Goal: Leave review/rating: Leave review/rating

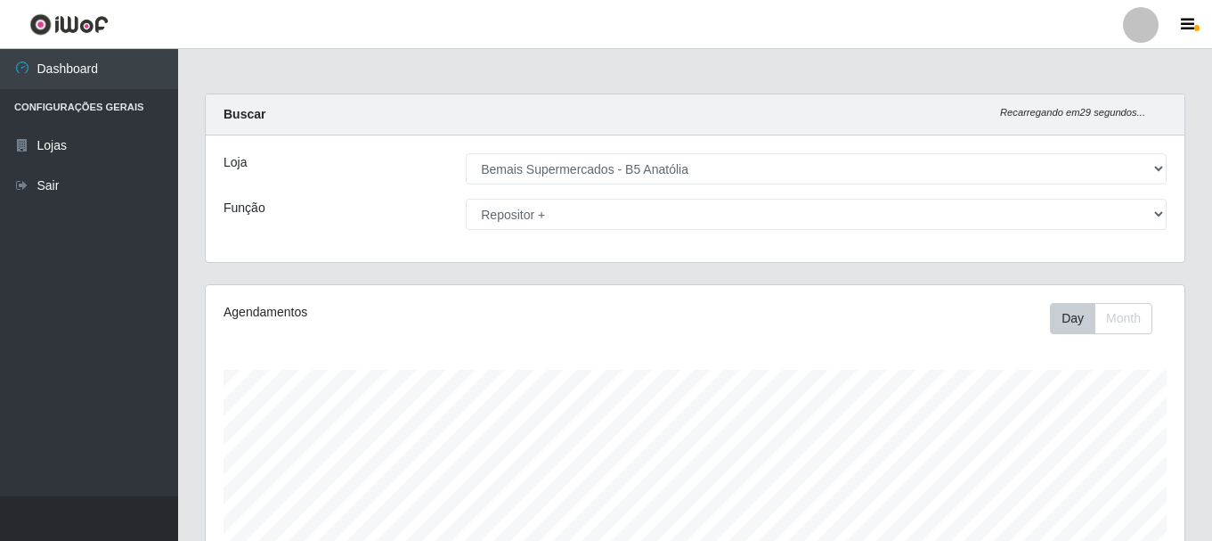
select select "405"
select select "82"
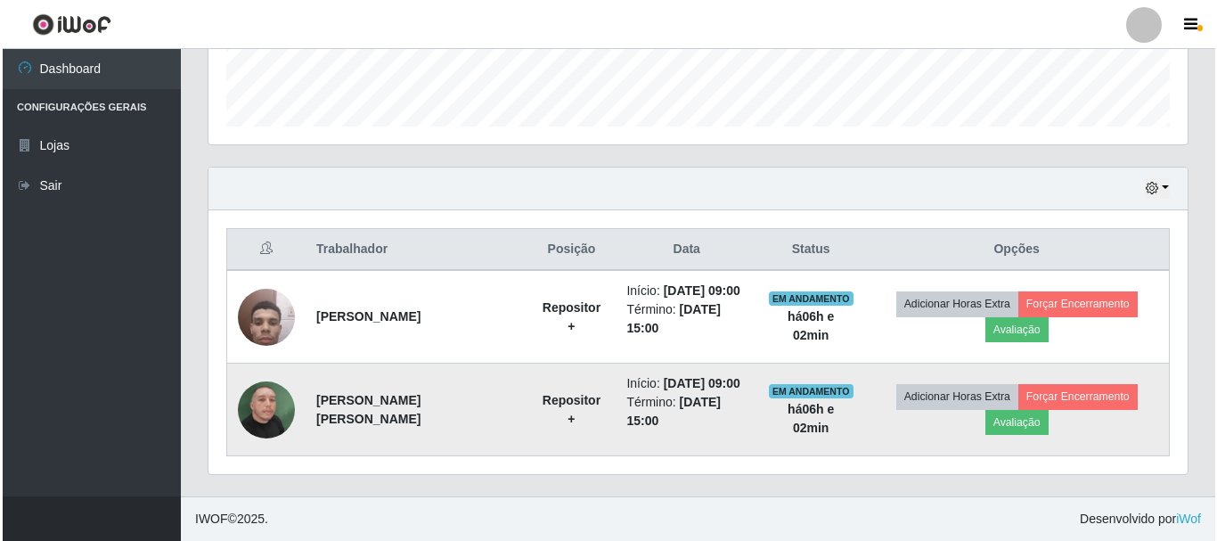
scroll to position [370, 979]
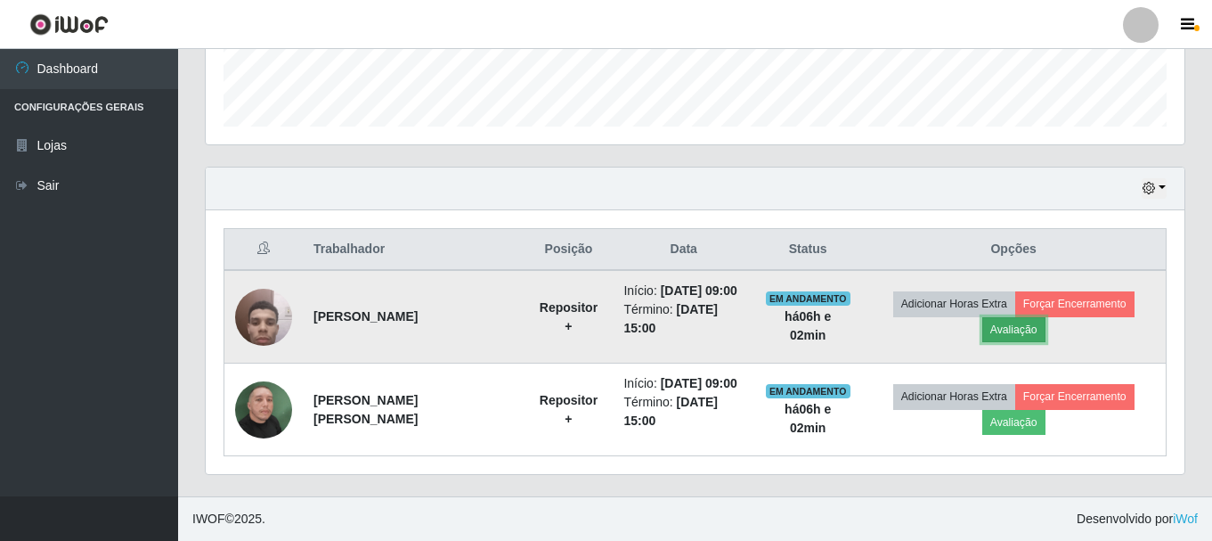
click at [1012, 326] on button "Avaliação" at bounding box center [1014, 329] width 63 height 25
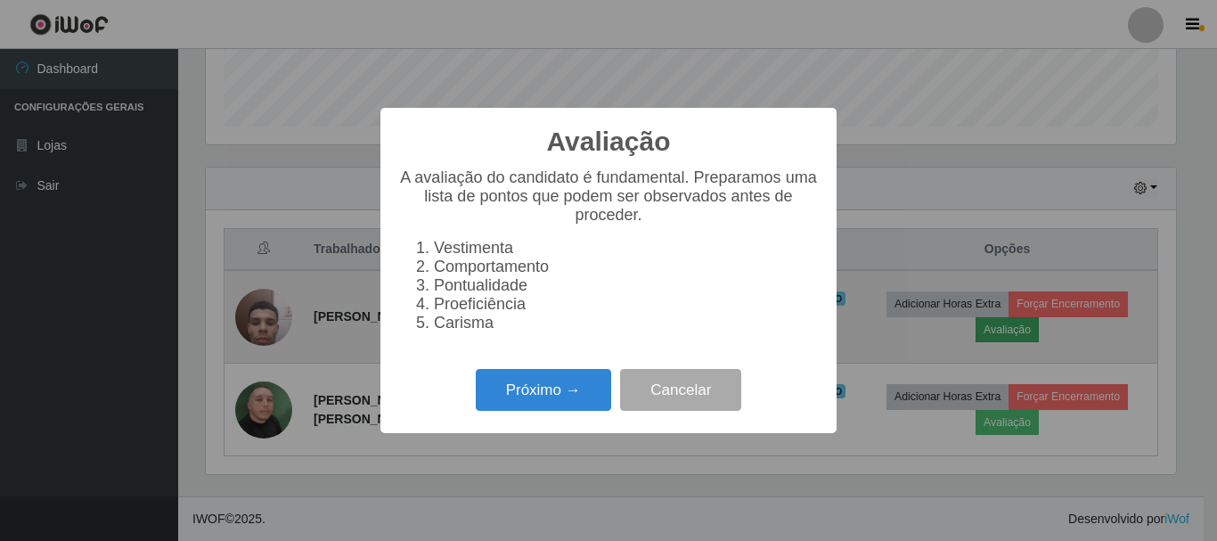
scroll to position [370, 970]
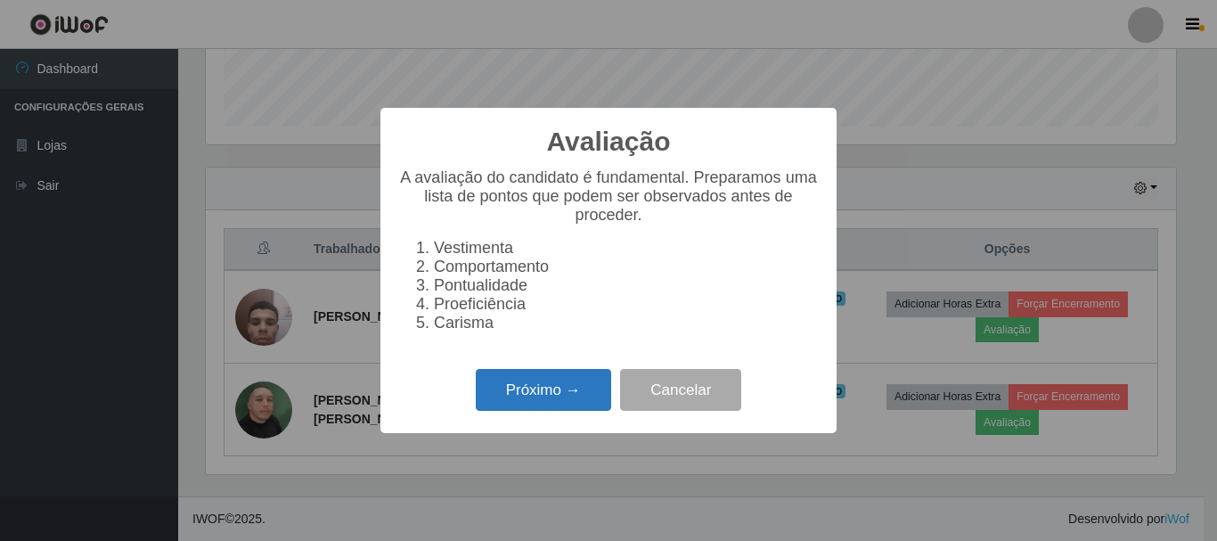
click at [566, 393] on button "Próximo →" at bounding box center [543, 390] width 135 height 42
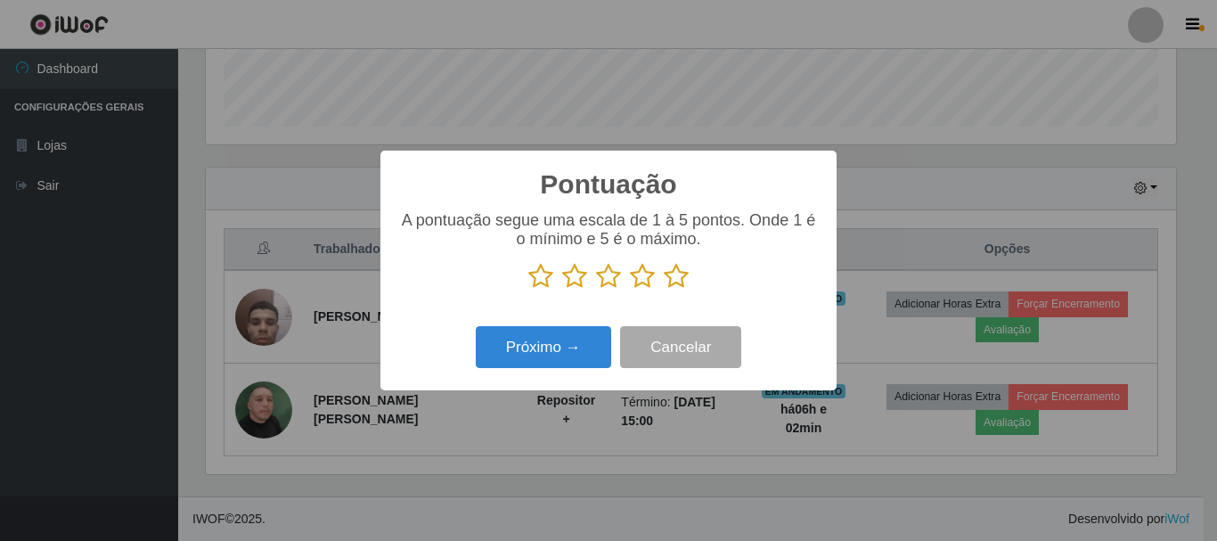
scroll to position [890458, 889857]
click at [701, 287] on p at bounding box center [608, 276] width 420 height 27
drag, startPoint x: 682, startPoint y: 280, endPoint x: 672, endPoint y: 281, distance: 10.7
click at [681, 280] on icon at bounding box center [676, 276] width 25 height 27
click at [664, 290] on input "radio" at bounding box center [664, 290] width 0 height 0
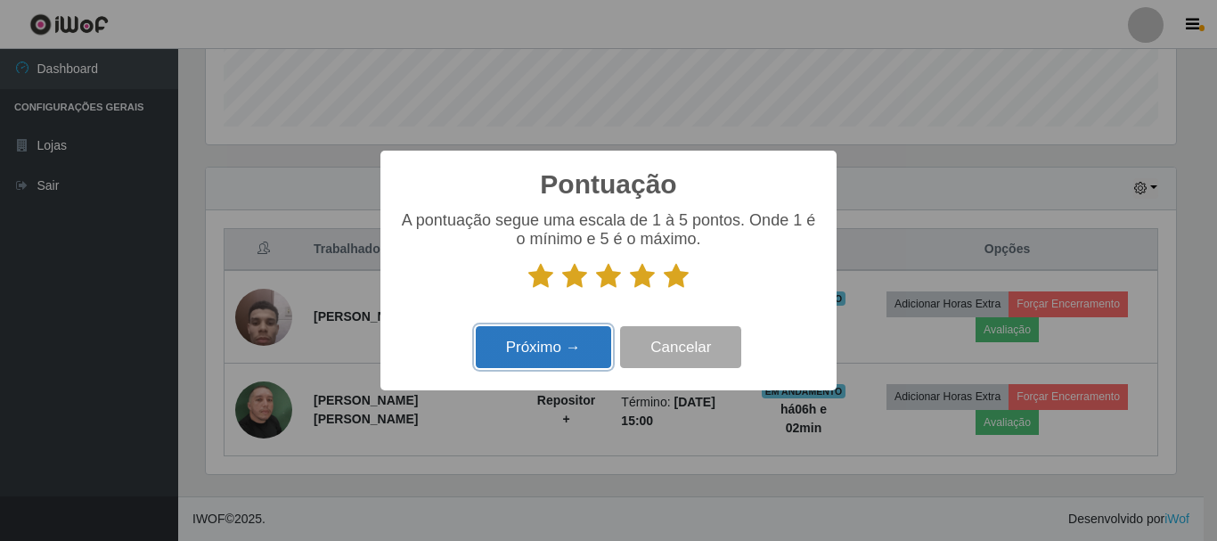
click at [578, 347] on button "Próximo →" at bounding box center [543, 347] width 135 height 42
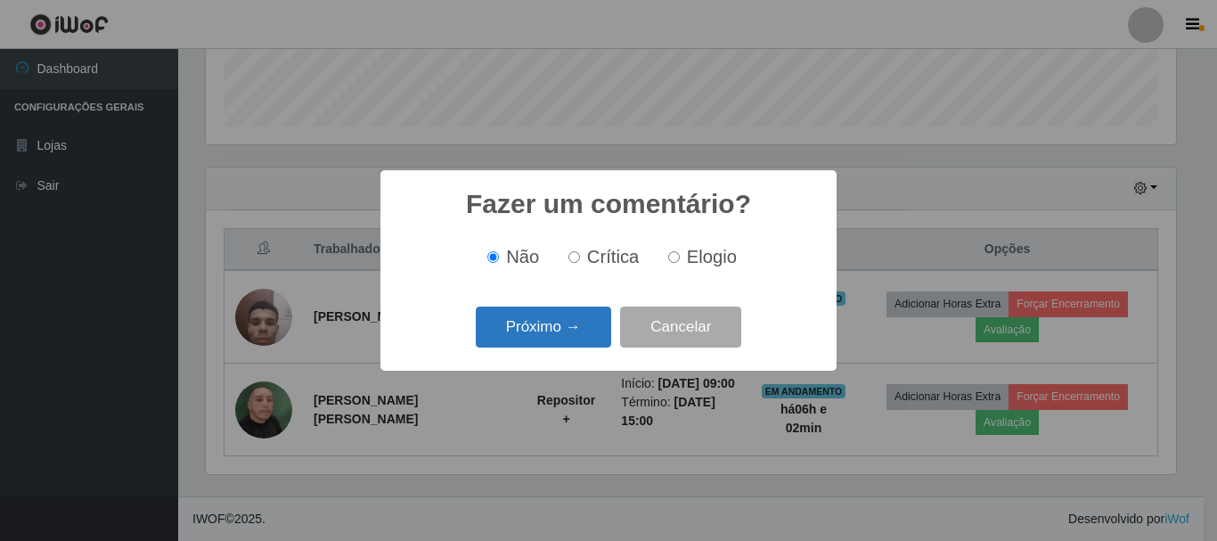
click at [570, 324] on button "Próximo →" at bounding box center [543, 327] width 135 height 42
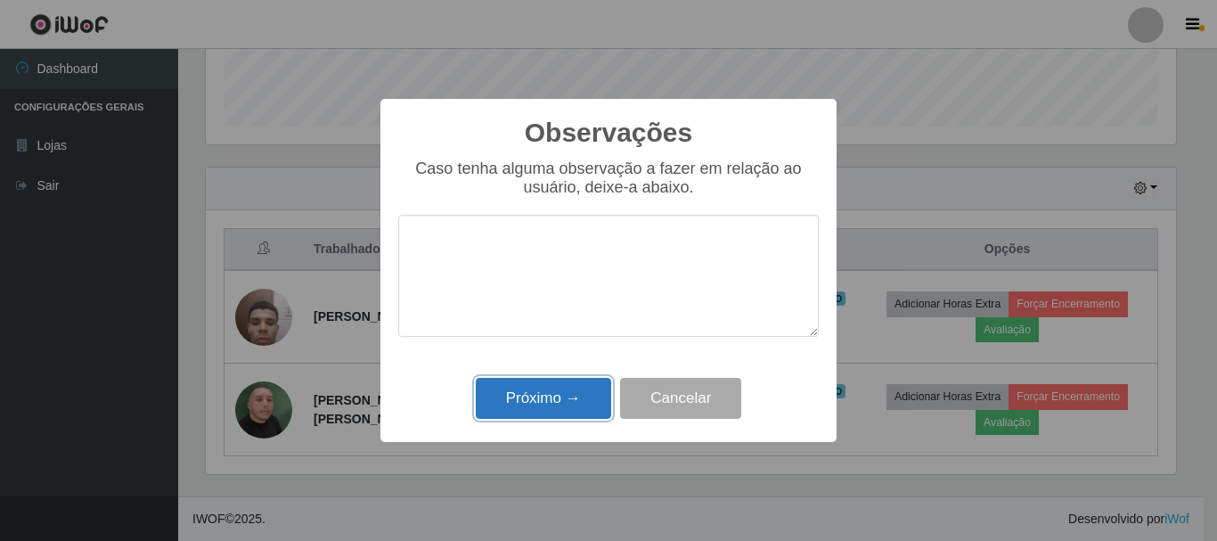
click at [559, 384] on button "Próximo →" at bounding box center [543, 399] width 135 height 42
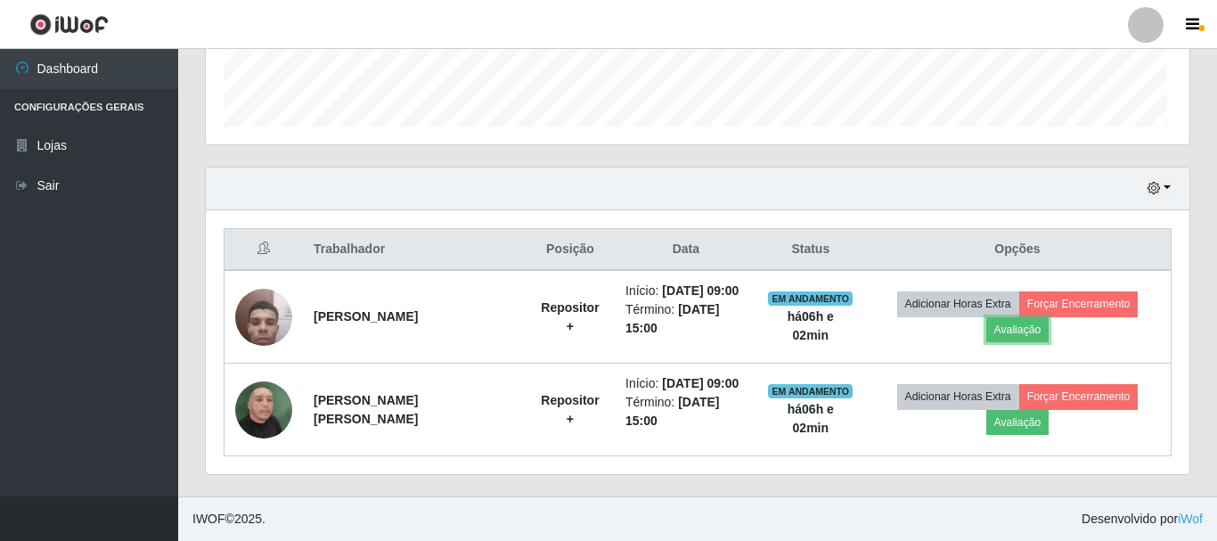
scroll to position [370, 979]
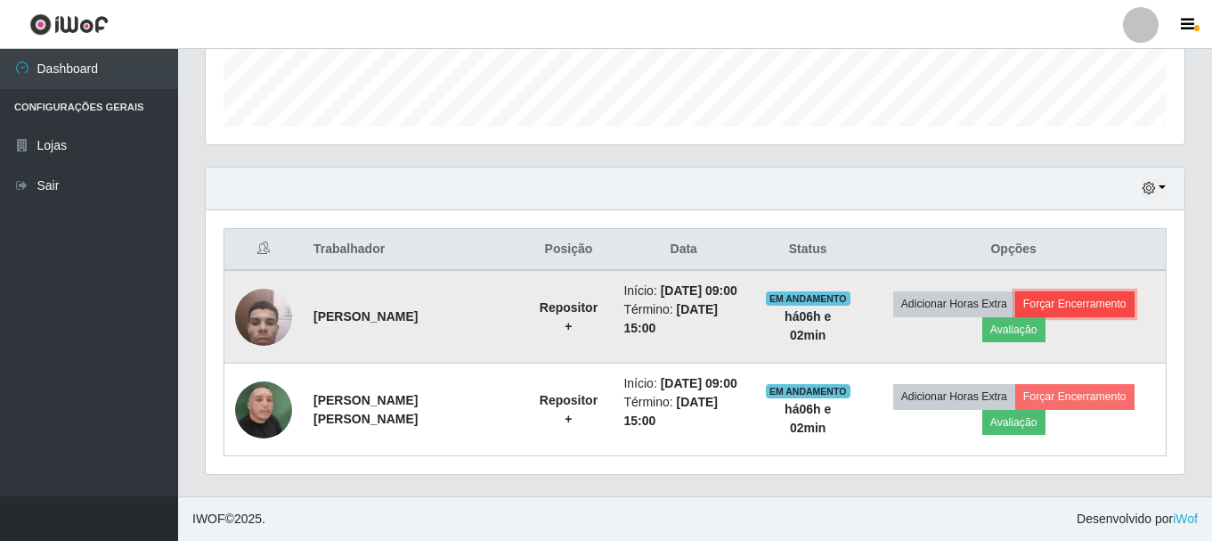
click at [1040, 300] on button "Forçar Encerramento" at bounding box center [1075, 303] width 119 height 25
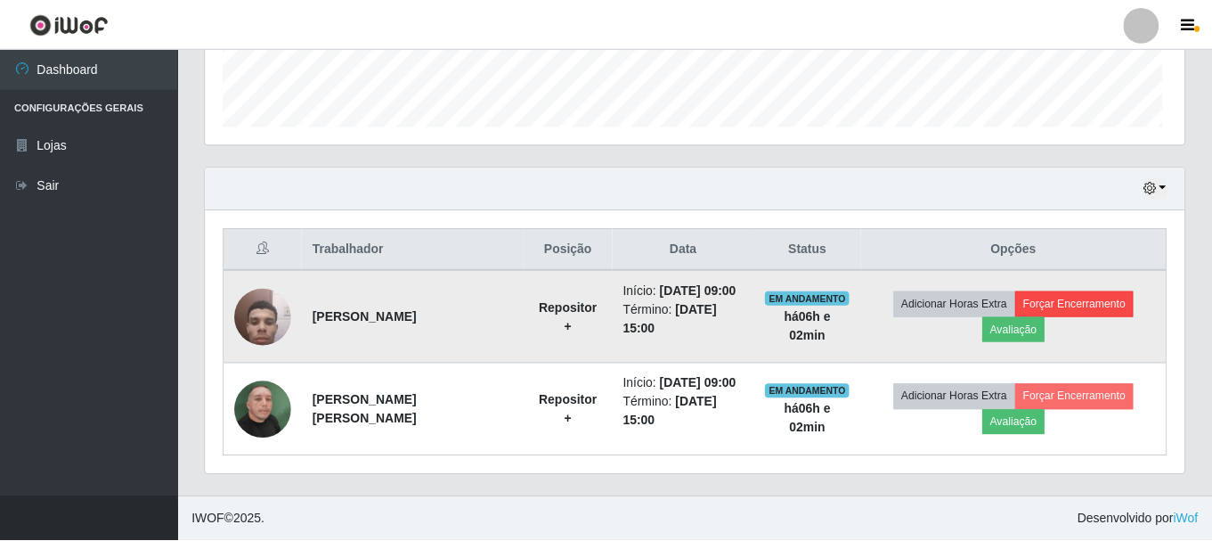
scroll to position [370, 970]
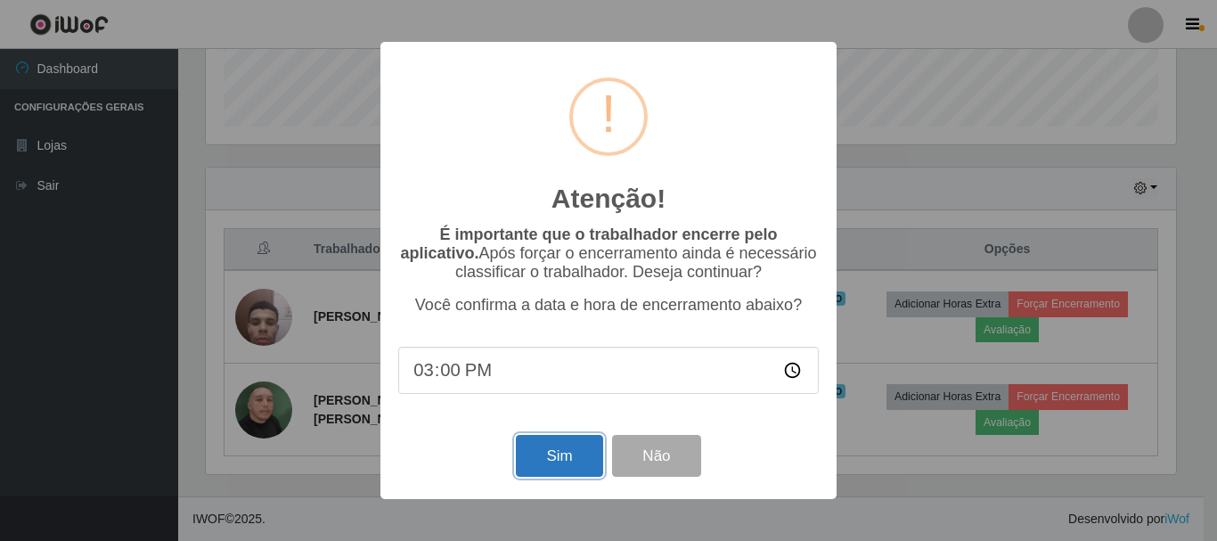
click at [566, 461] on button "Sim" at bounding box center [559, 456] width 86 height 42
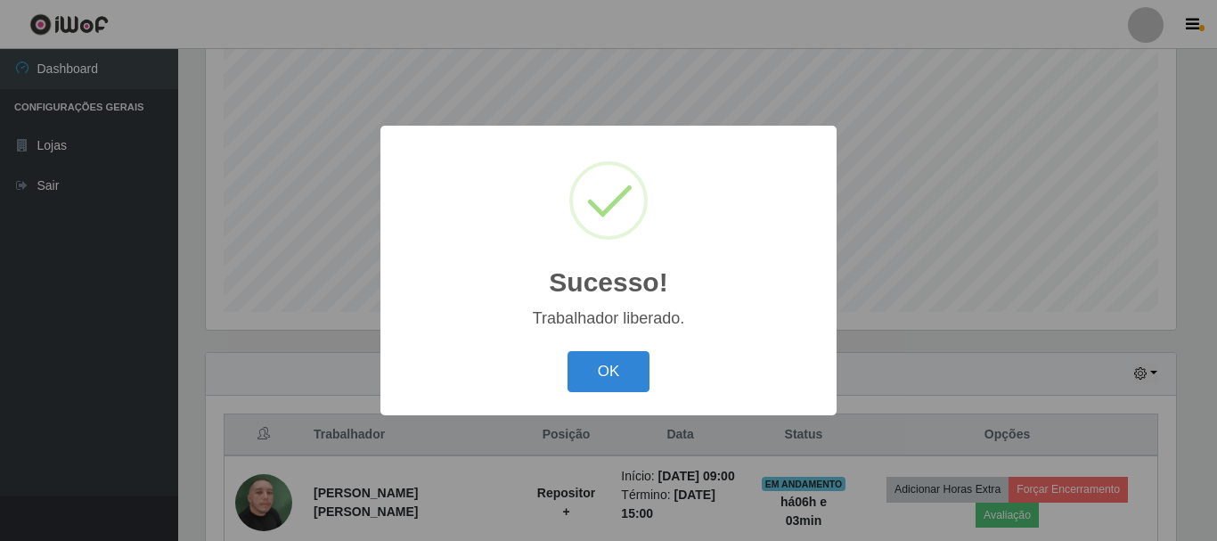
click at [597, 366] on button "OK" at bounding box center [608, 372] width 83 height 42
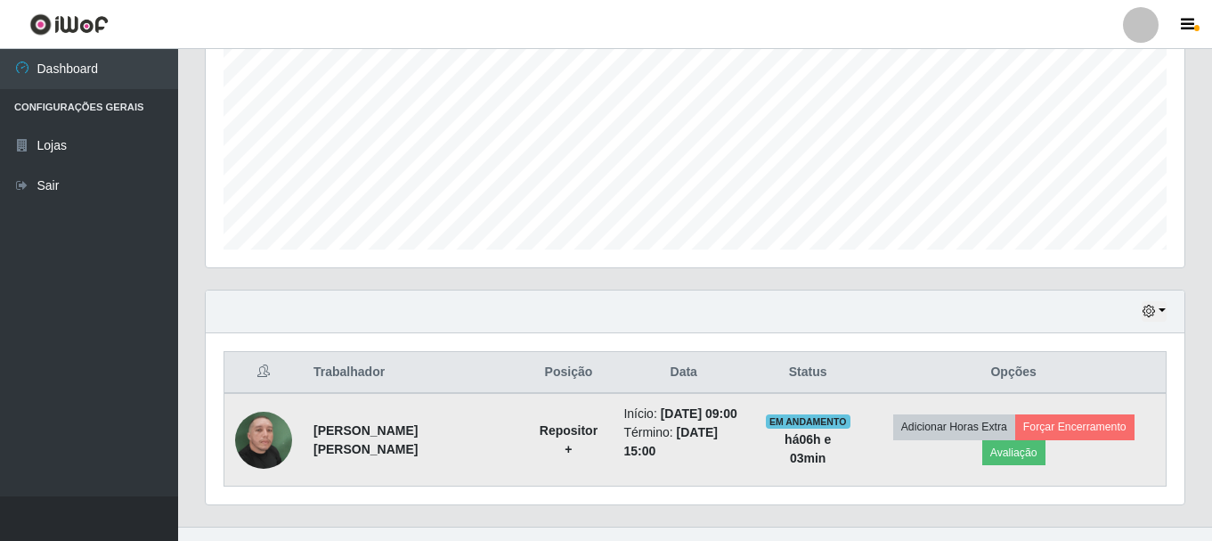
scroll to position [404, 0]
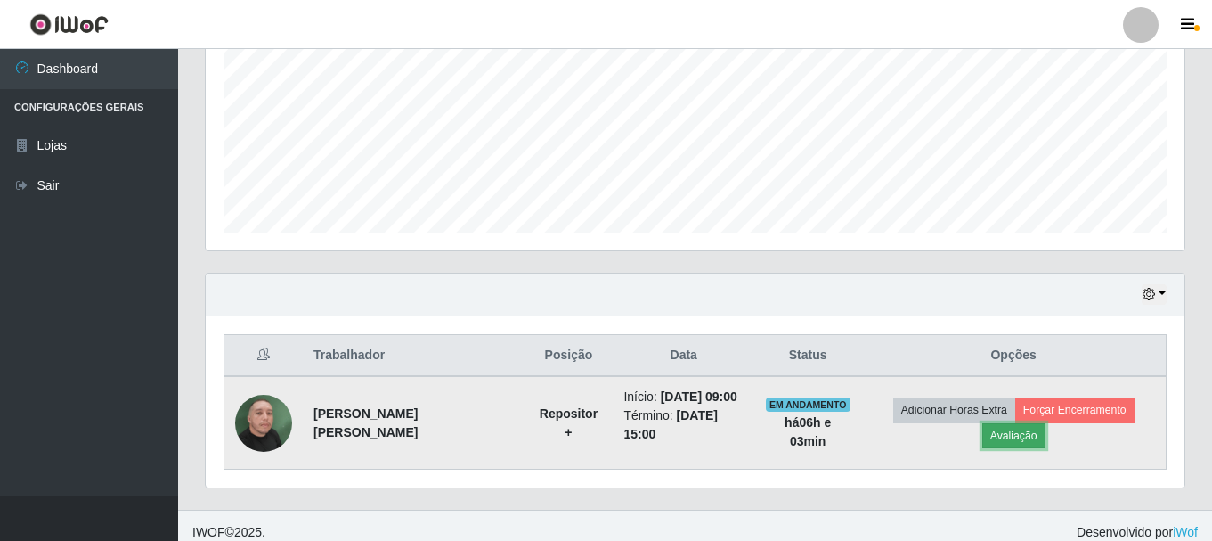
click at [1046, 423] on button "Avaliação" at bounding box center [1014, 435] width 63 height 25
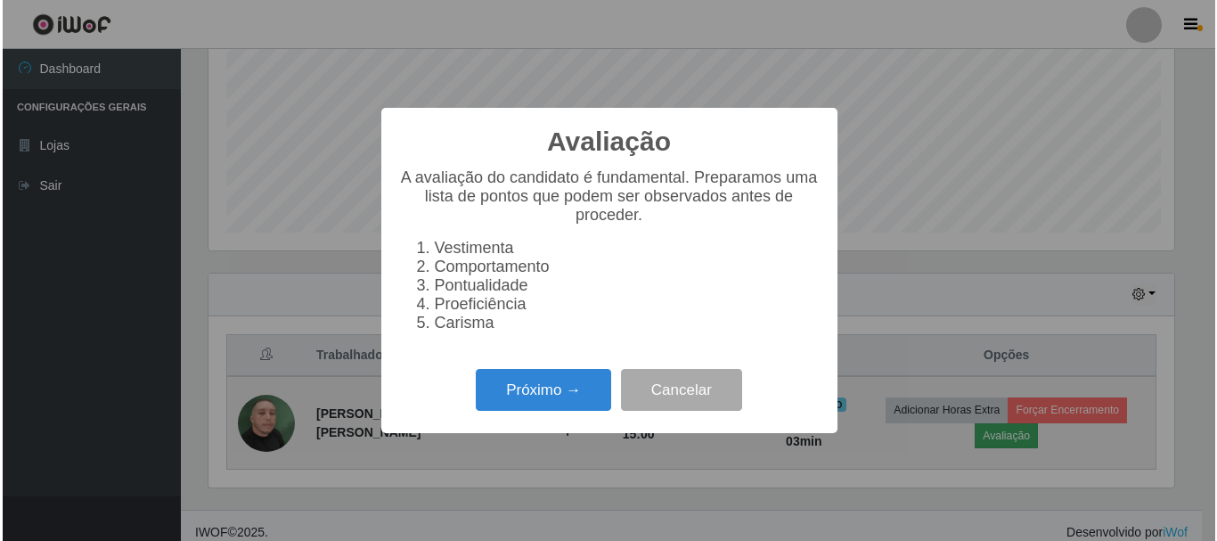
scroll to position [370, 970]
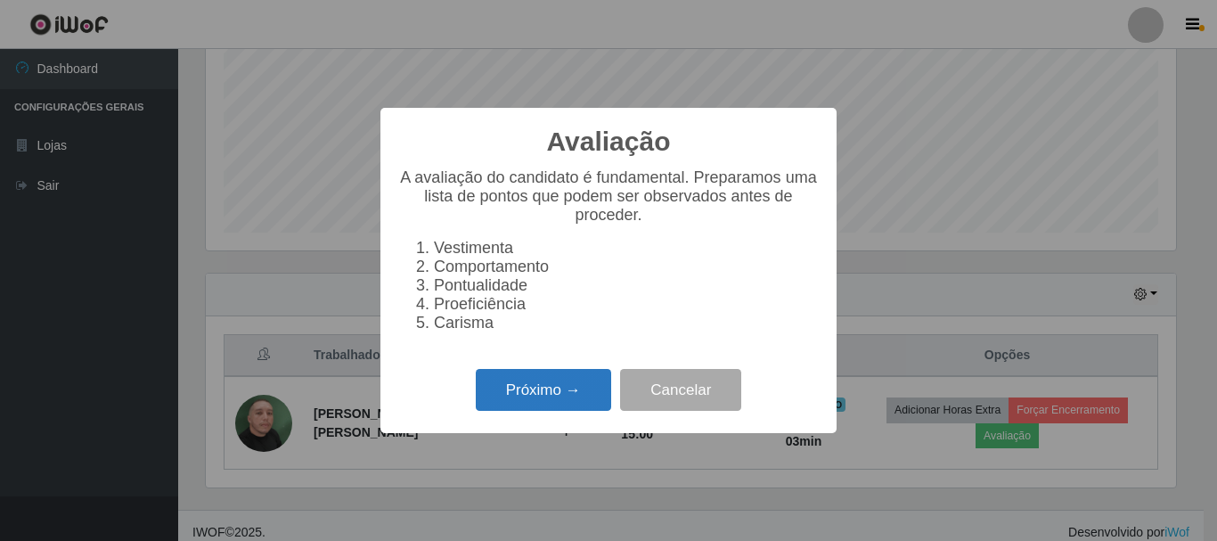
click at [555, 397] on button "Próximo →" at bounding box center [543, 390] width 135 height 42
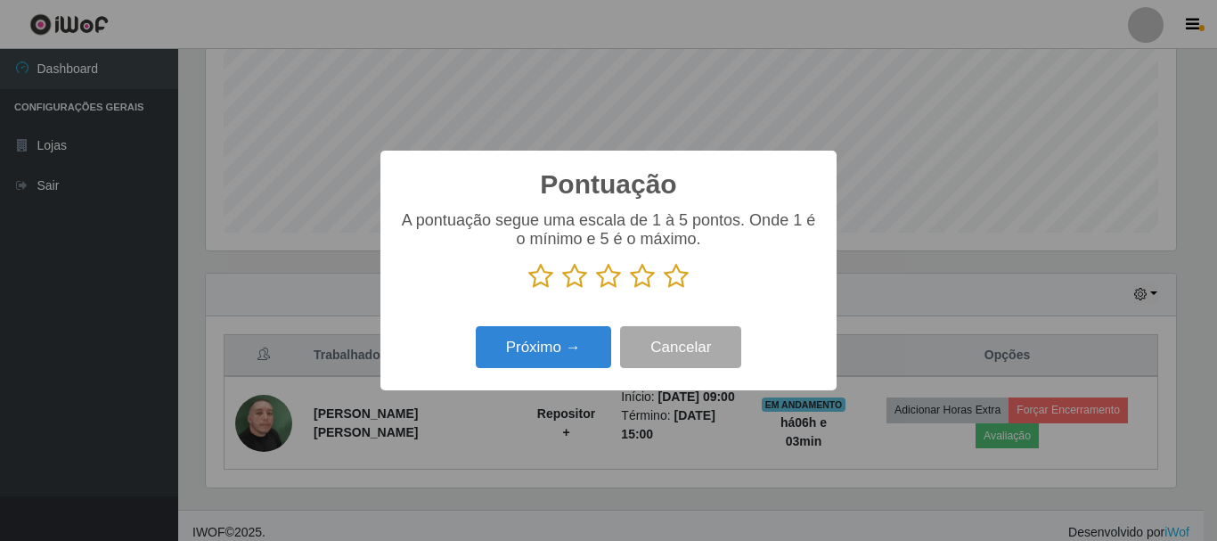
scroll to position [890458, 889857]
click at [669, 283] on icon at bounding box center [676, 276] width 25 height 27
click at [664, 290] on input "radio" at bounding box center [664, 290] width 0 height 0
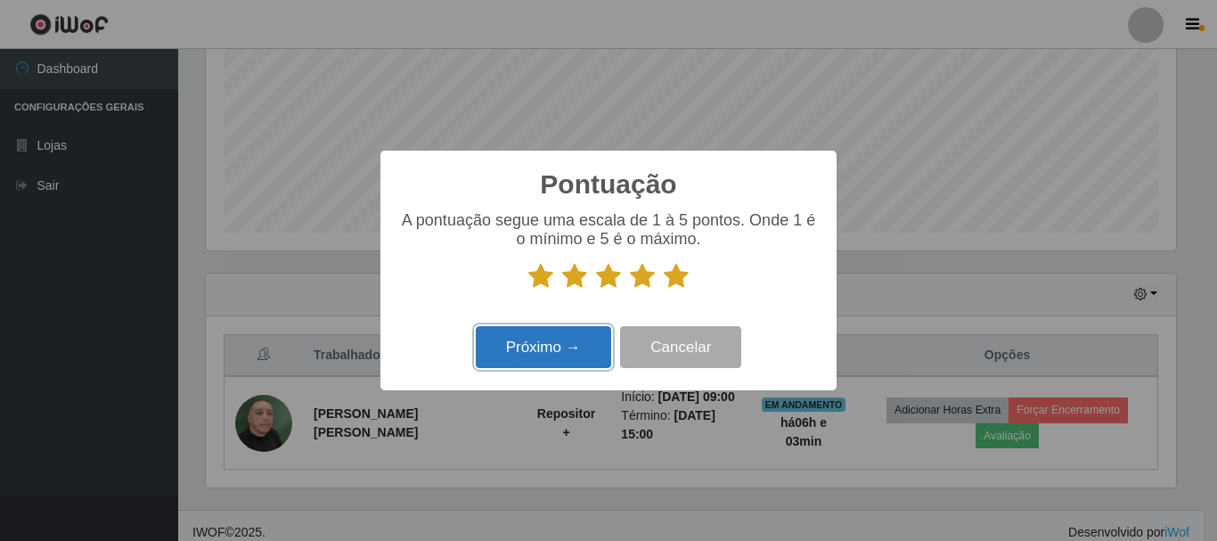
click at [579, 335] on button "Próximo →" at bounding box center [543, 347] width 135 height 42
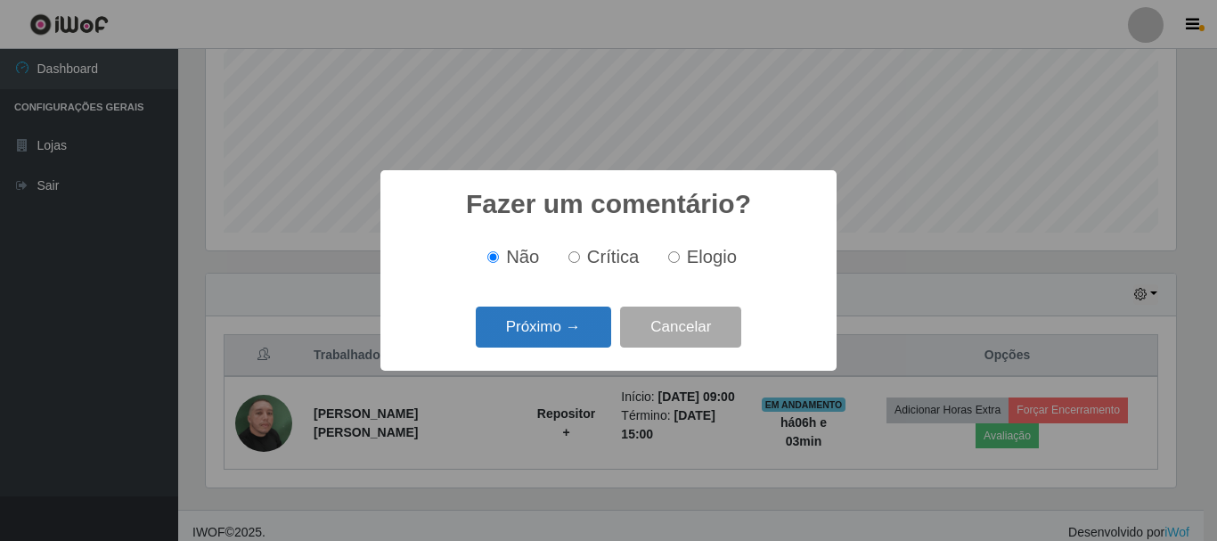
click at [583, 330] on button "Próximo →" at bounding box center [543, 327] width 135 height 42
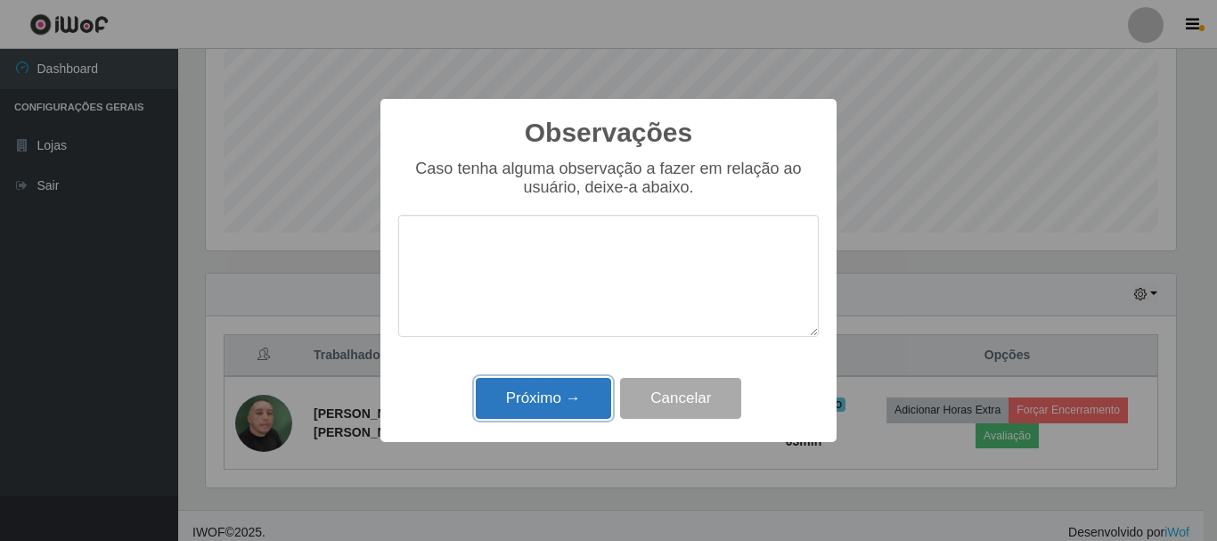
click at [584, 393] on button "Próximo →" at bounding box center [543, 399] width 135 height 42
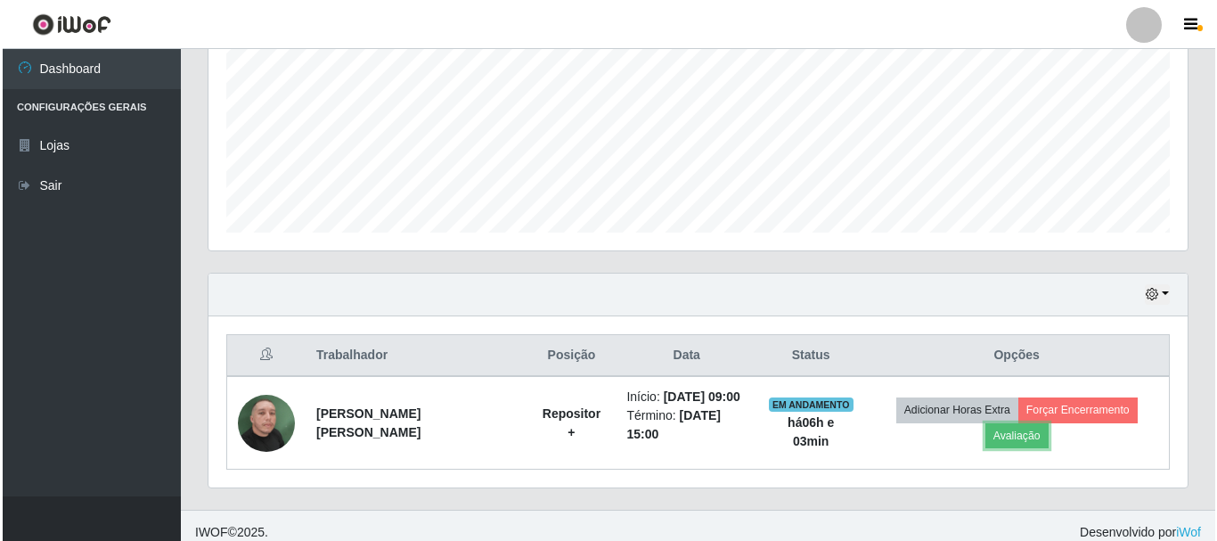
scroll to position [370, 979]
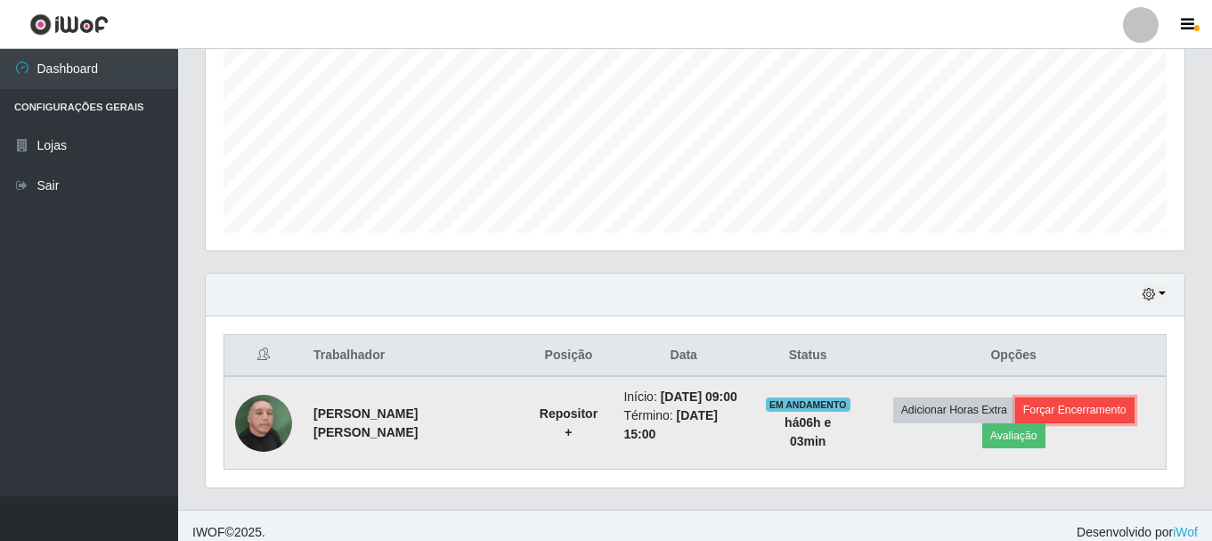
click at [1038, 414] on button "Forçar Encerramento" at bounding box center [1075, 409] width 119 height 25
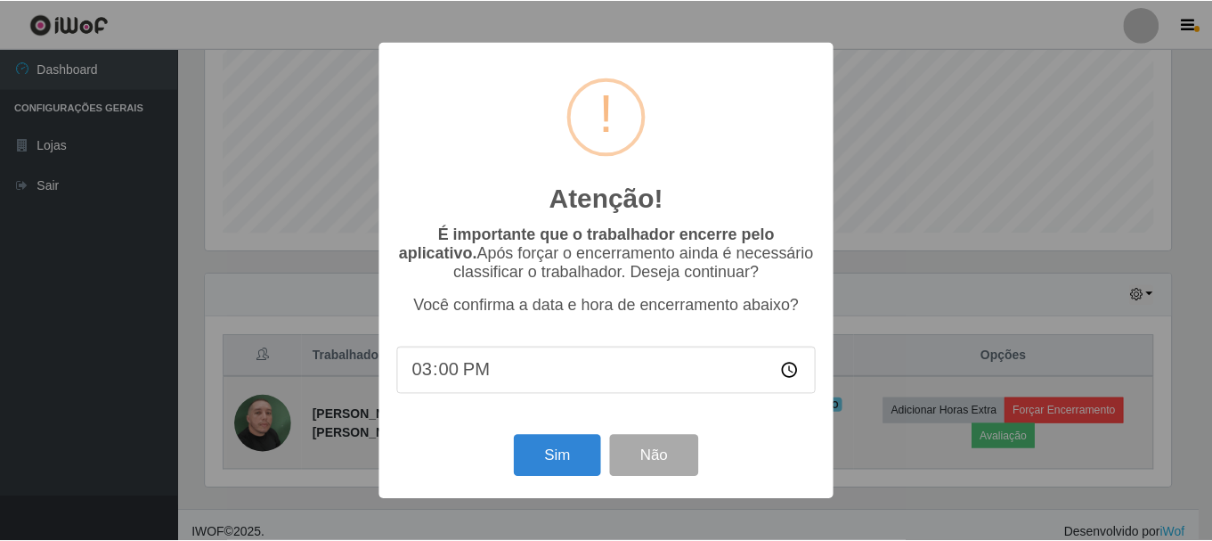
scroll to position [370, 970]
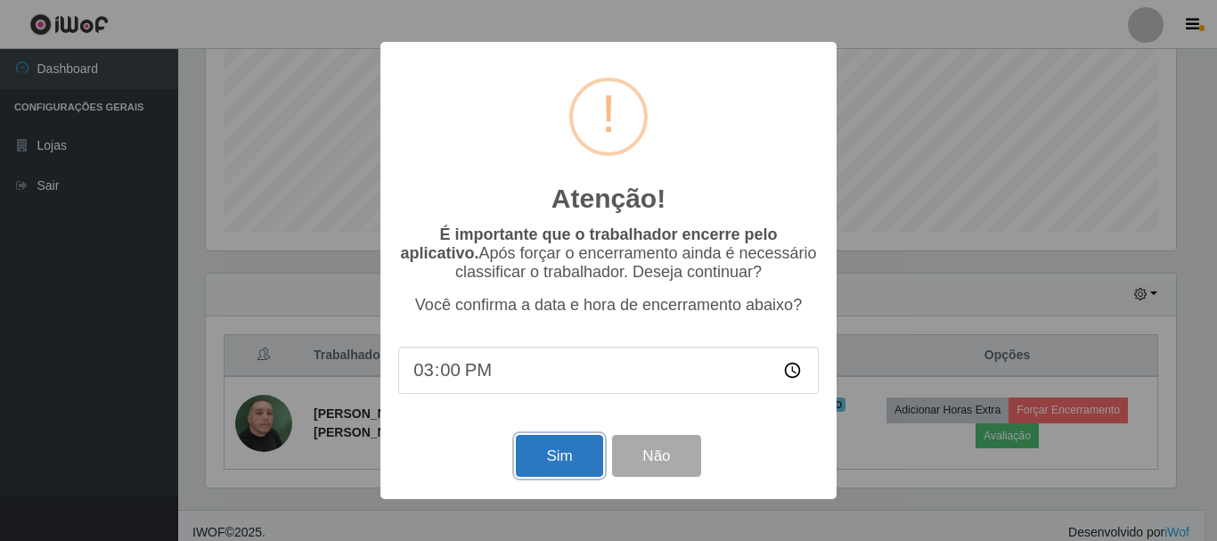
click at [560, 443] on button "Sim" at bounding box center [559, 456] width 86 height 42
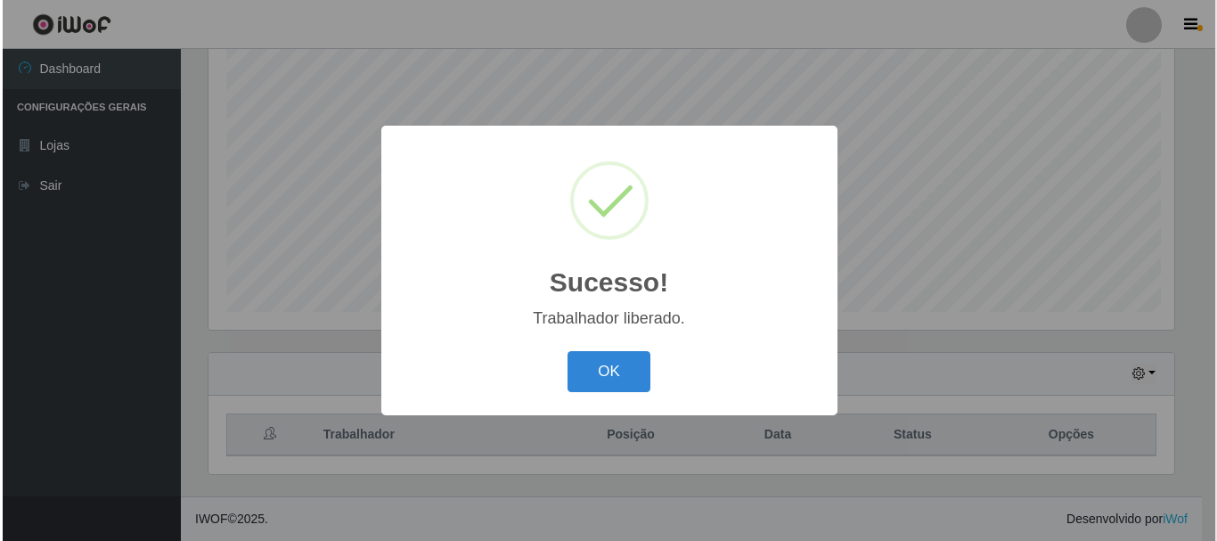
scroll to position [0, 0]
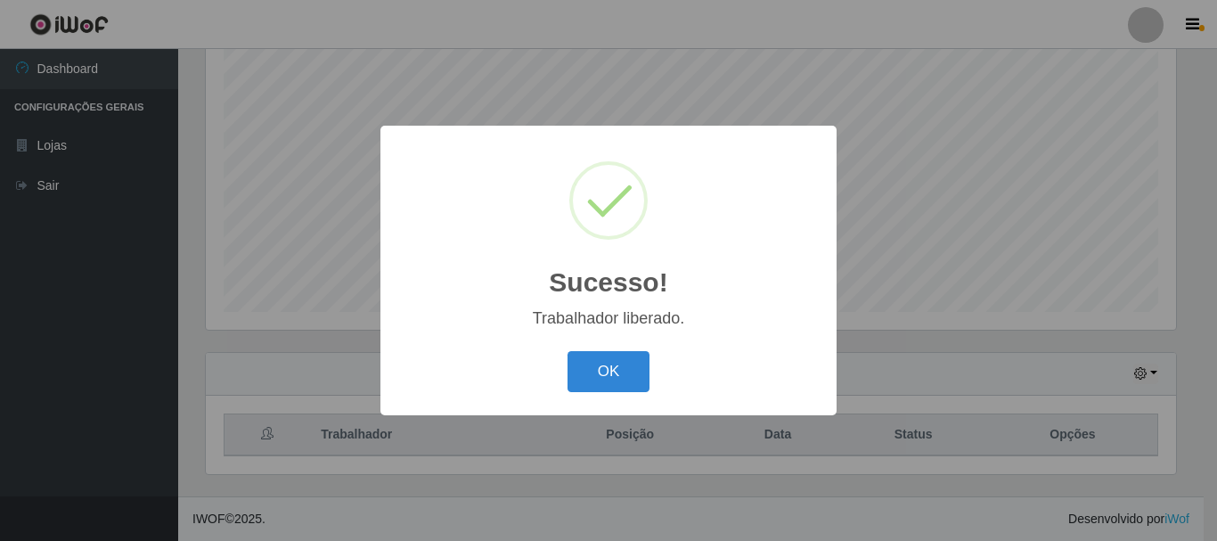
click at [620, 348] on div "OK Cancel" at bounding box center [608, 371] width 420 height 51
drag, startPoint x: 618, startPoint y: 360, endPoint x: 607, endPoint y: 361, distance: 11.6
click at [618, 361] on button "OK" at bounding box center [608, 372] width 83 height 42
